Goal: Task Accomplishment & Management: Complete application form

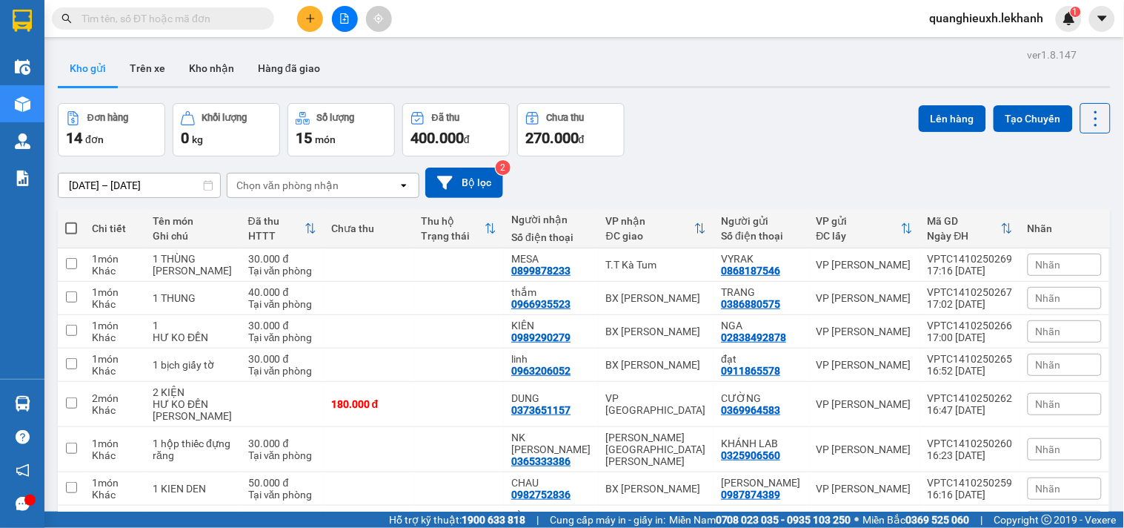
click at [306, 24] on button at bounding box center [310, 19] width 26 height 26
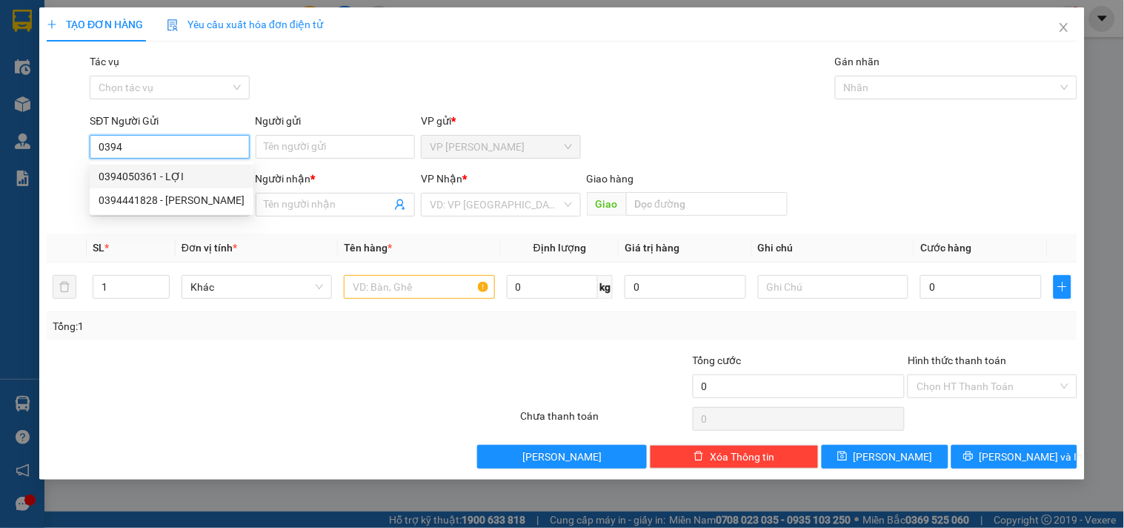
click at [196, 174] on div "0394050361 - LỢI" at bounding box center [172, 176] width 146 height 16
type input "0394050361"
type input "LỢI"
type input "0919667552"
type input "NHUNG"
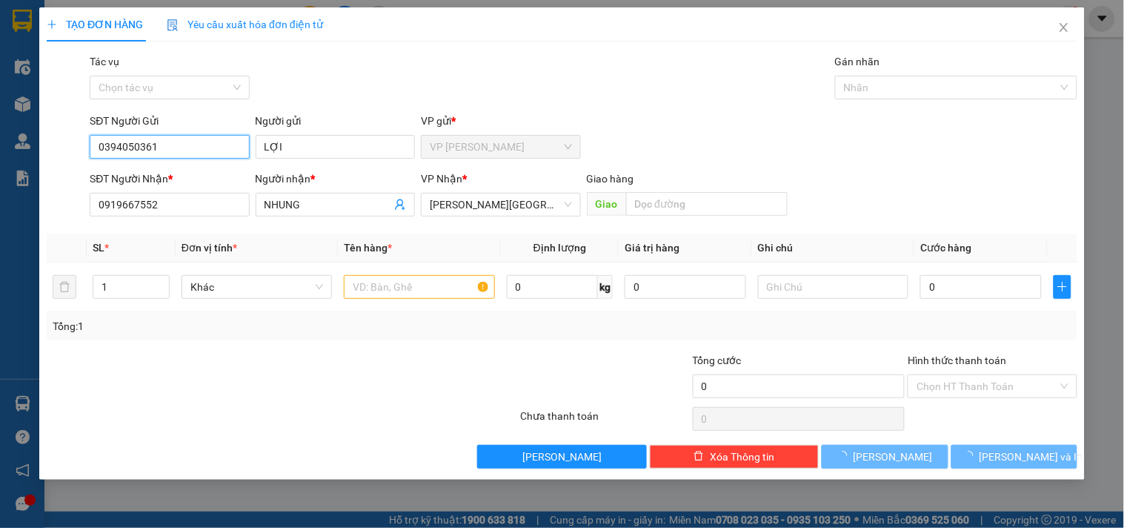
type input "40.000"
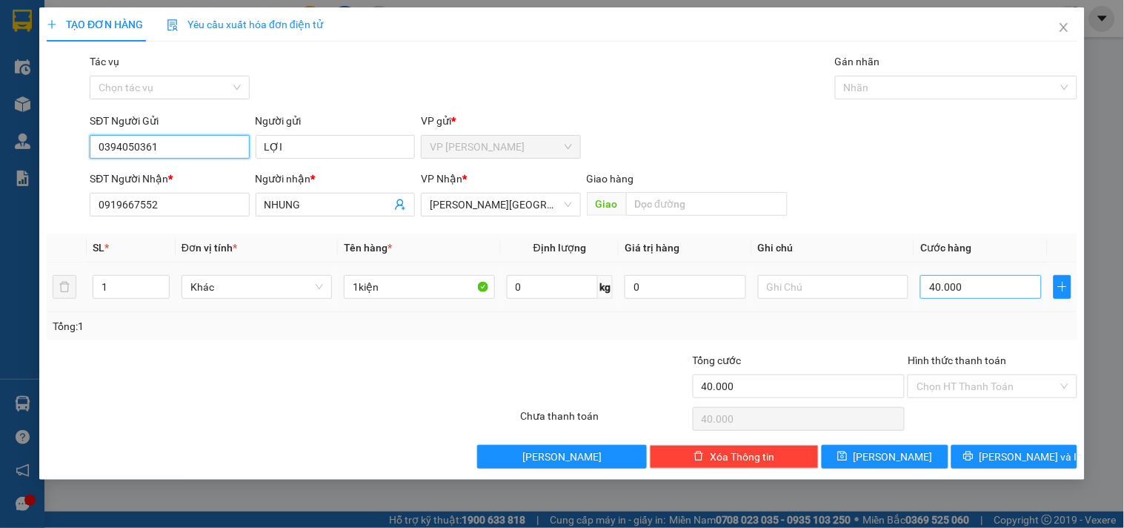
type input "0394050361"
click at [928, 293] on input "40.000" at bounding box center [982, 287] width 122 height 24
type input "3"
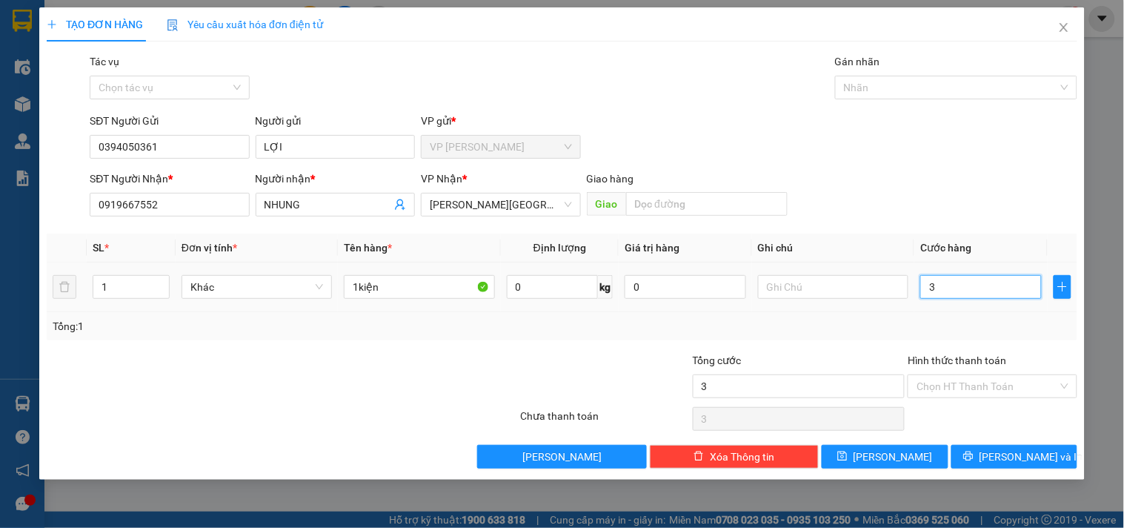
type input "30"
type input "30.000"
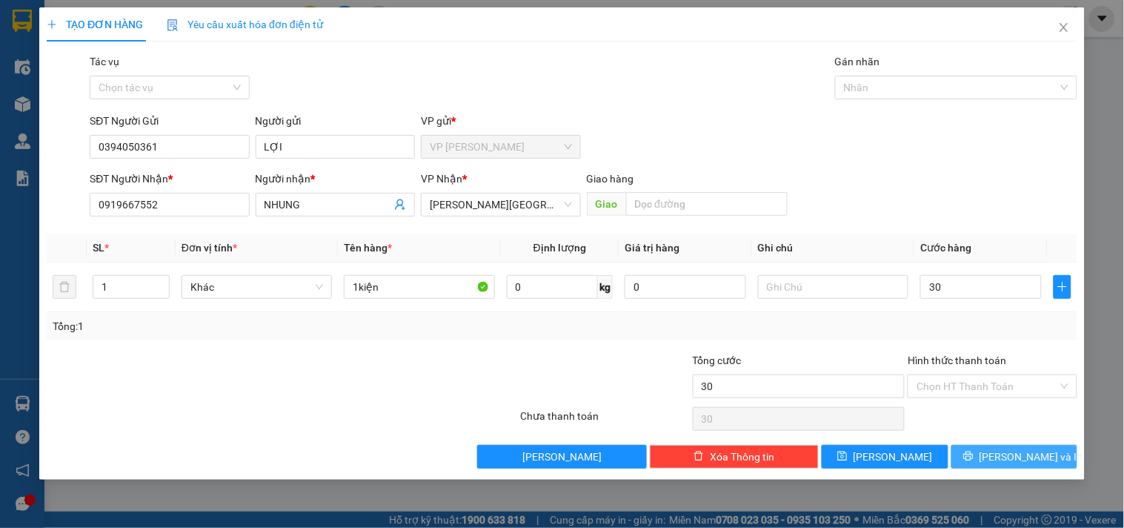
type input "30.000"
click at [1004, 458] on span "[PERSON_NAME] và In" at bounding box center [1032, 456] width 104 height 16
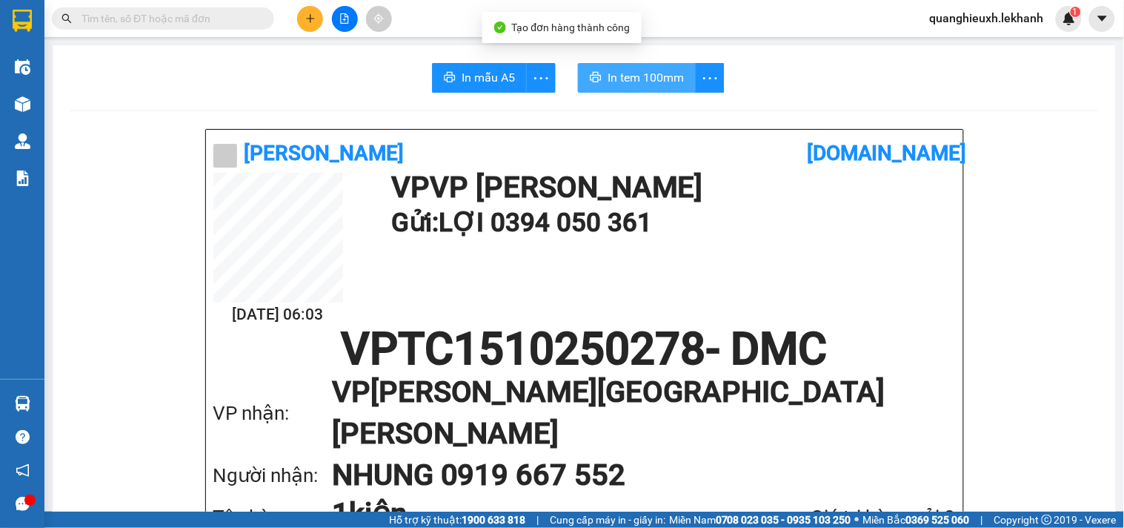
click at [672, 86] on span "In tem 100mm" at bounding box center [646, 77] width 76 height 19
